Goal: Submit feedback/report problem: Submit feedback/report problem

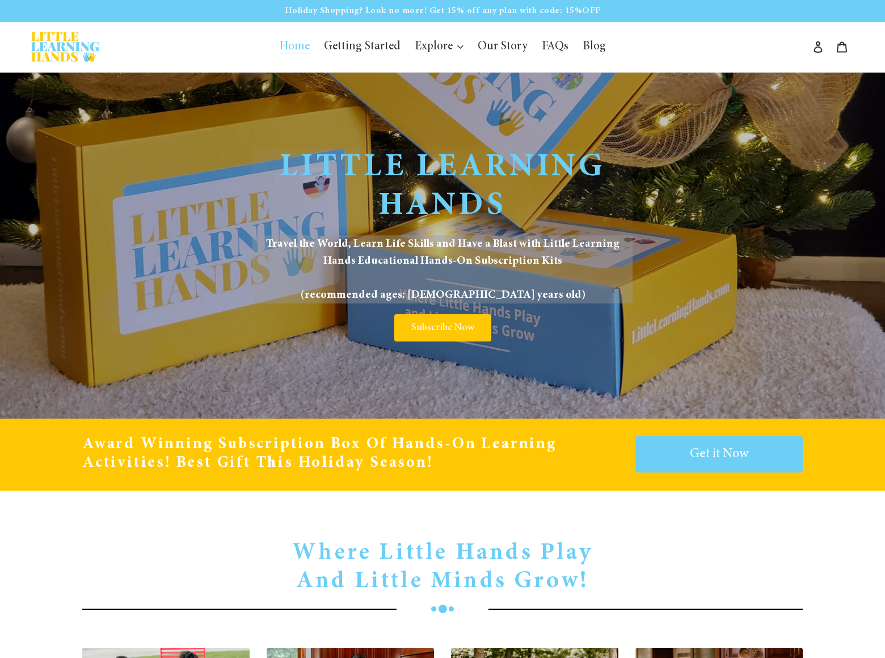
scroll to position [3146, 0]
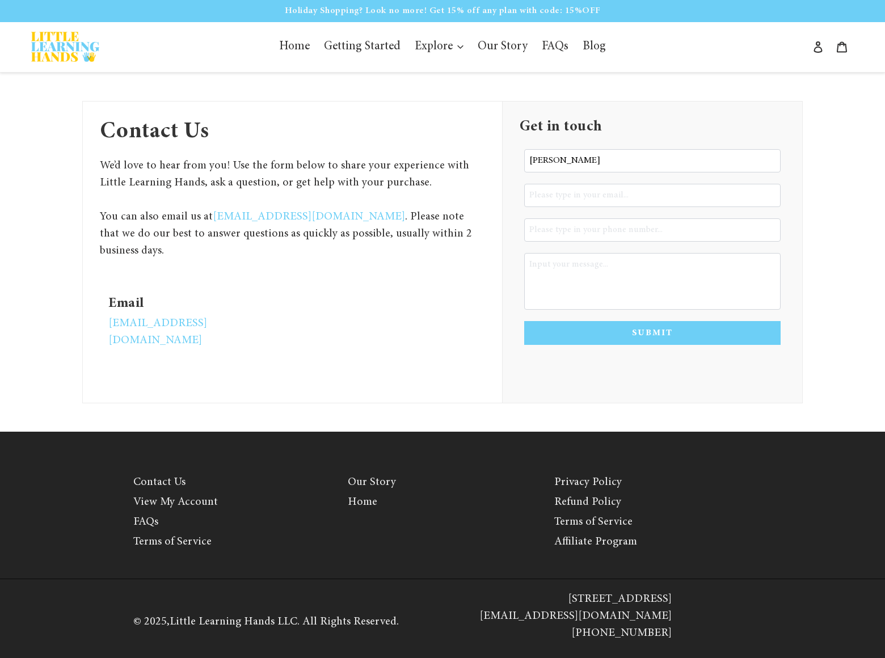
type input "Gary Charles"
type input "gary_charles@dominatebanners.com"
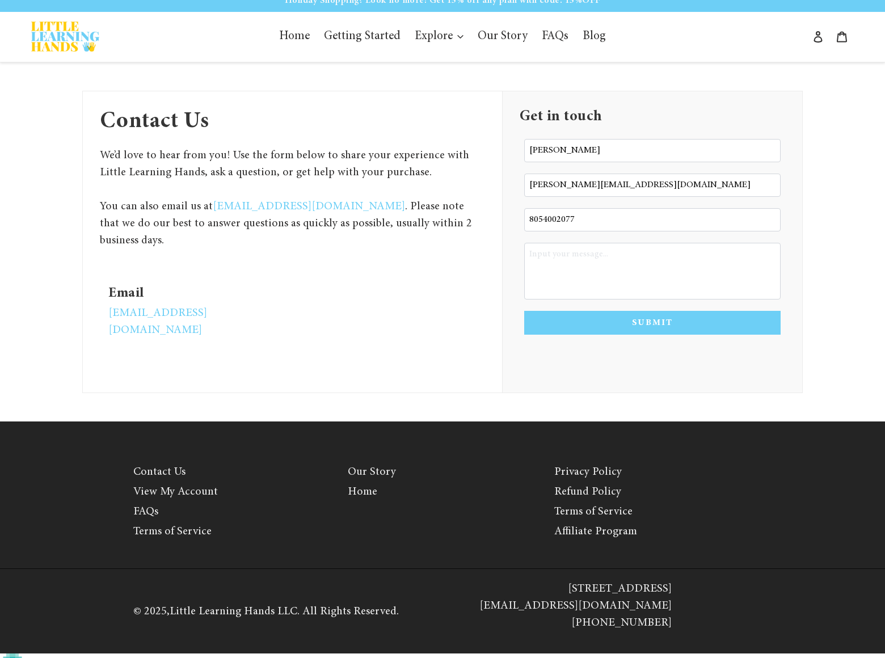
type input "8054002077"
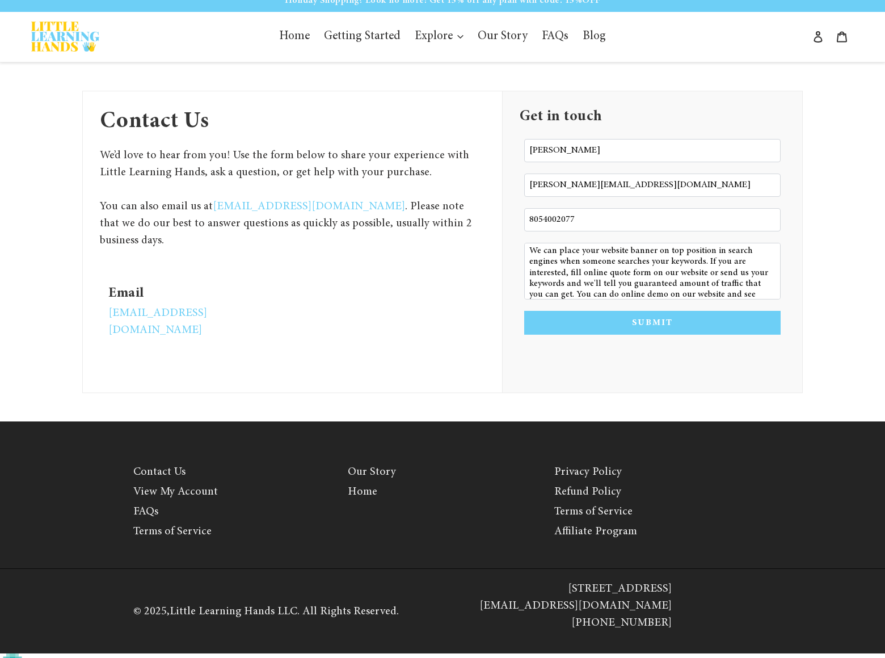
scroll to position [14, 0]
type textarea "We can place your website banner on top position in search engines when someone…"
click at [652, 335] on button "SUBMIT" at bounding box center [652, 323] width 256 height 24
